Goal: Task Accomplishment & Management: Manage account settings

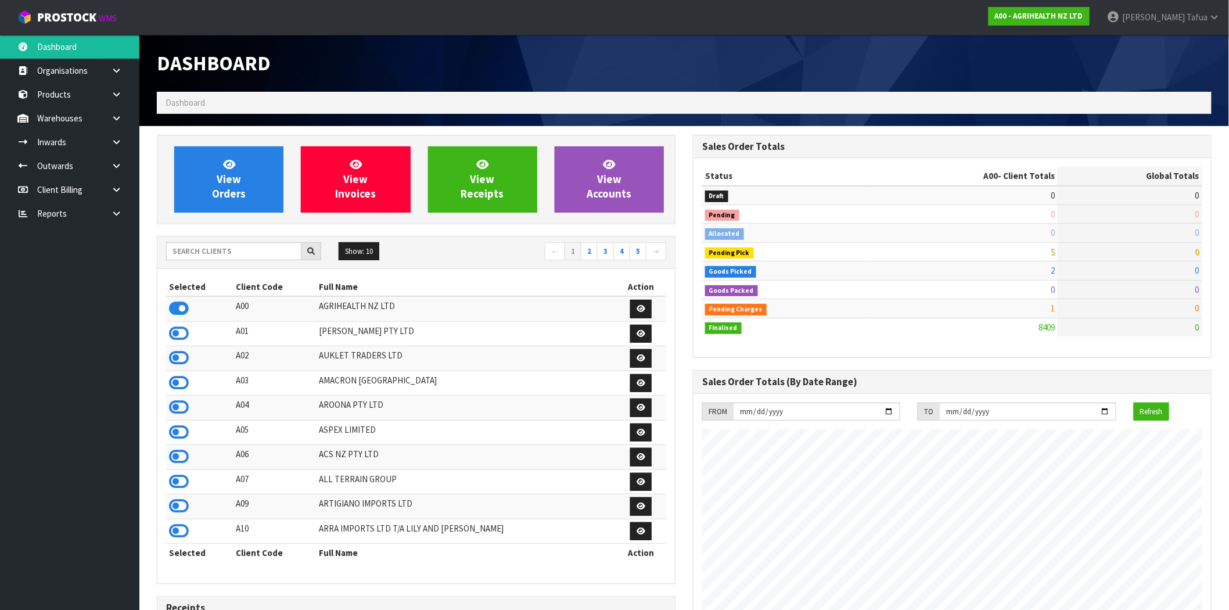
scroll to position [880, 536]
drag, startPoint x: 1220, startPoint y: 15, endPoint x: 1215, endPoint y: 26, distance: 12.0
click at [1220, 15] on icon at bounding box center [1214, 17] width 11 height 9
click at [1193, 49] on link "Logout" at bounding box center [1183, 46] width 92 height 16
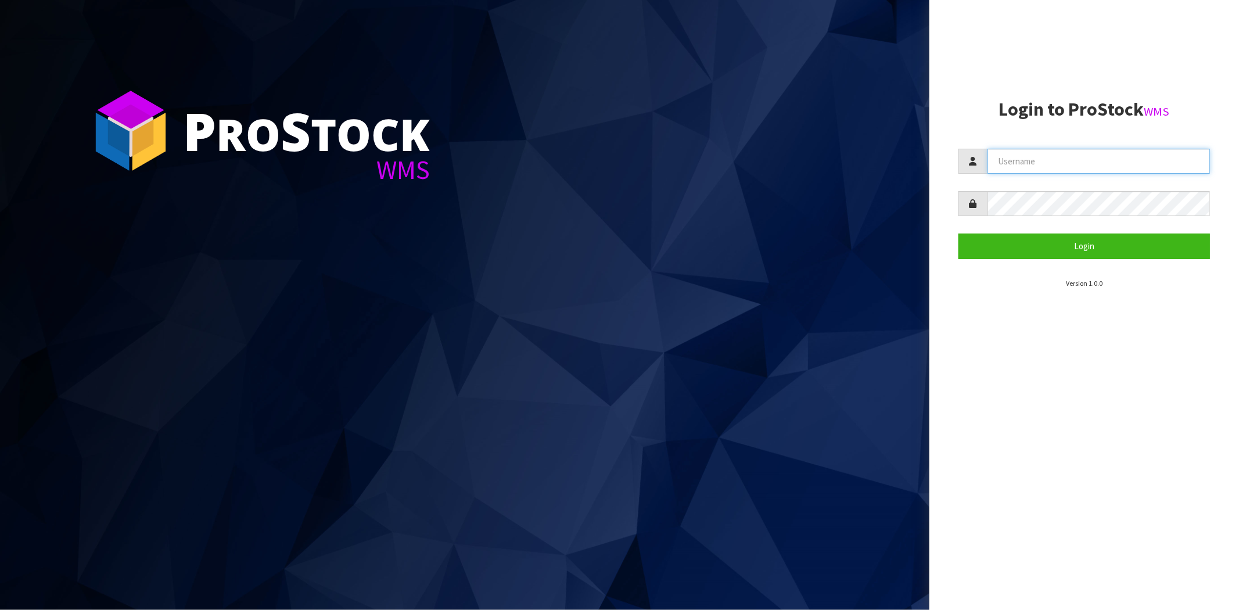
click at [1025, 163] on input "text" at bounding box center [1098, 161] width 222 height 25
type input "[PERSON_NAME][EMAIL_ADDRESS][DOMAIN_NAME]"
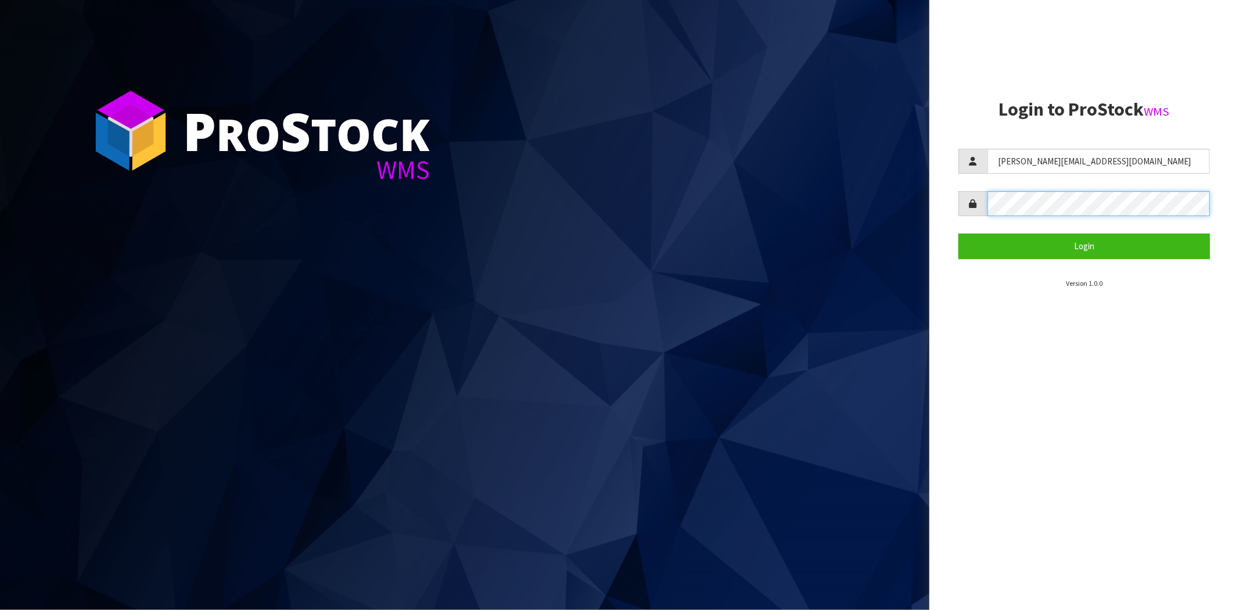
click at [958, 233] on button "Login" at bounding box center [1083, 245] width 251 height 25
